Goal: Check status: Check status

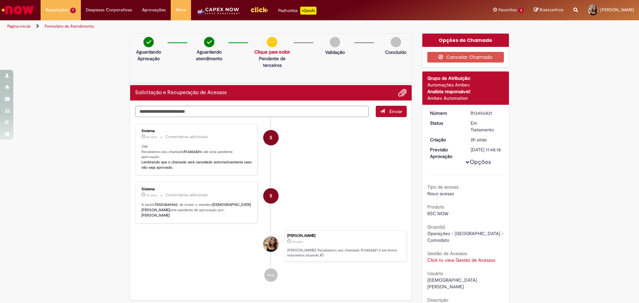
click at [170, 213] on b "[PERSON_NAME]" at bounding box center [155, 215] width 28 height 5
click at [480, 112] on div "R13456821" at bounding box center [486, 113] width 31 height 7
copy div "R13456821"
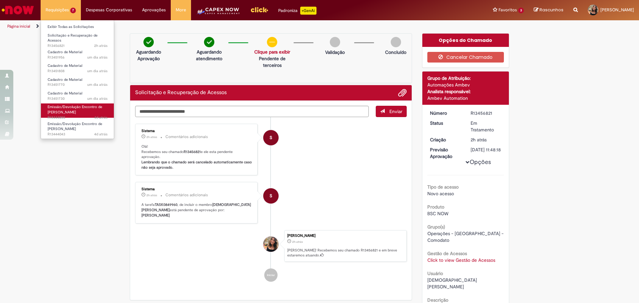
click at [66, 117] on span "4d atrás 4 dias atrás R13444055" at bounding box center [78, 117] width 60 height 5
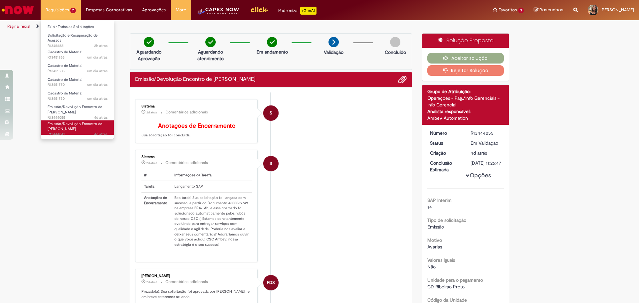
click at [66, 124] on span "Emissão/Devolução Encontro de [PERSON_NAME]" at bounding box center [75, 126] width 55 height 10
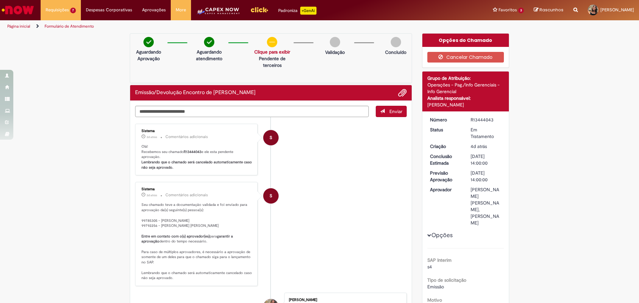
click at [193, 152] on b "R13444043" at bounding box center [193, 151] width 18 height 5
copy p "R13444043"
